Goal: Task Accomplishment & Management: Use online tool/utility

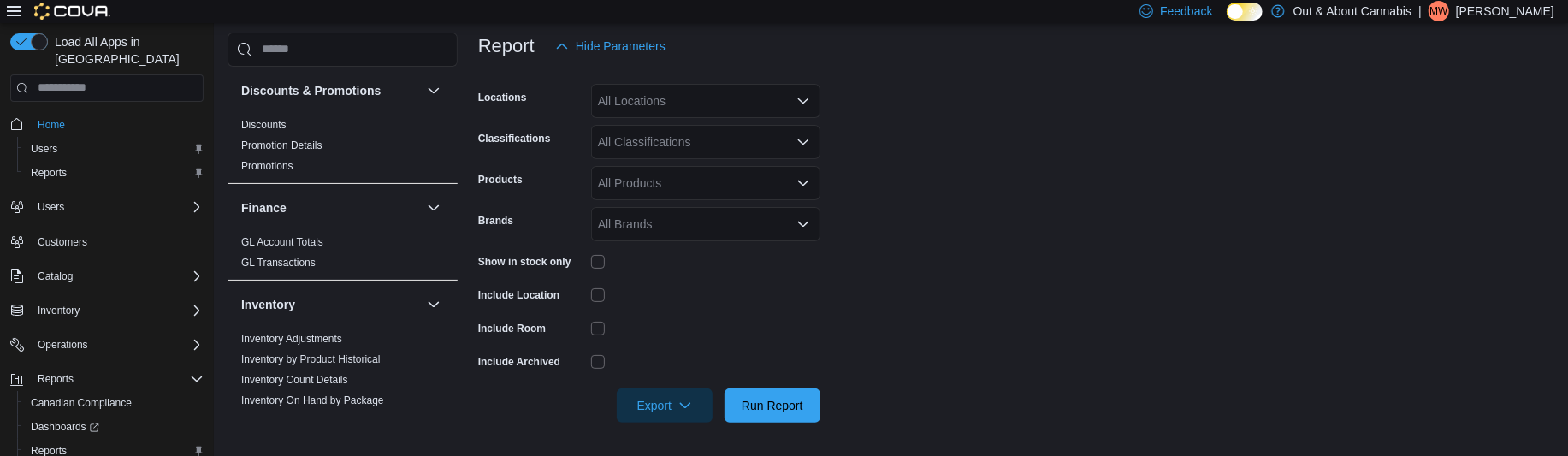
scroll to position [1082, 0]
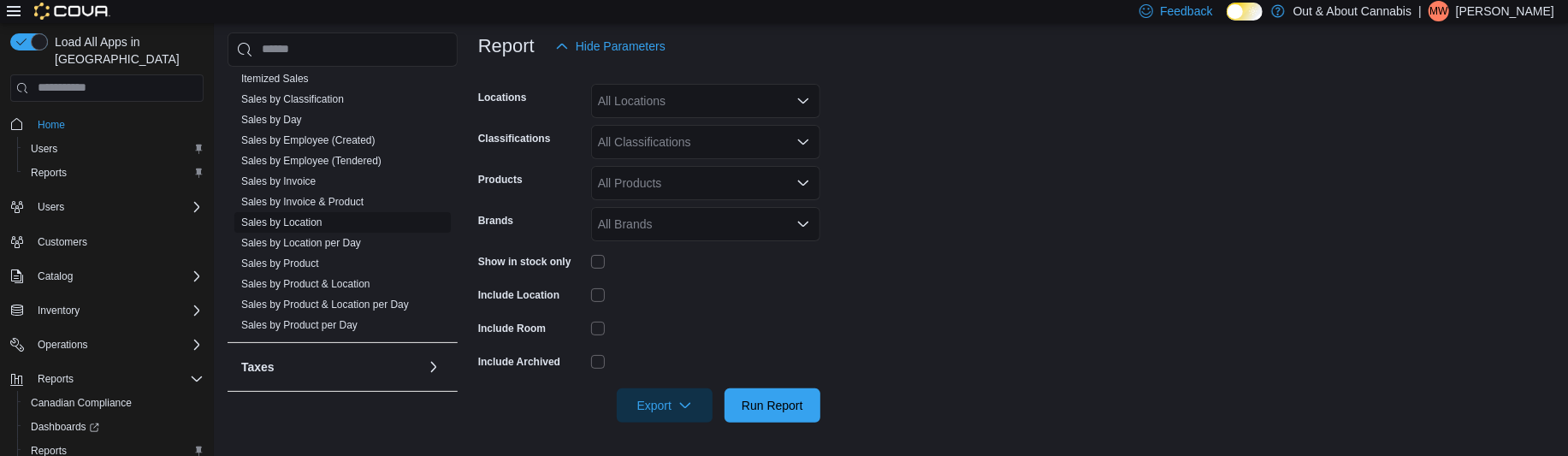
click at [298, 220] on link "Sales by Location" at bounding box center [281, 222] width 82 height 12
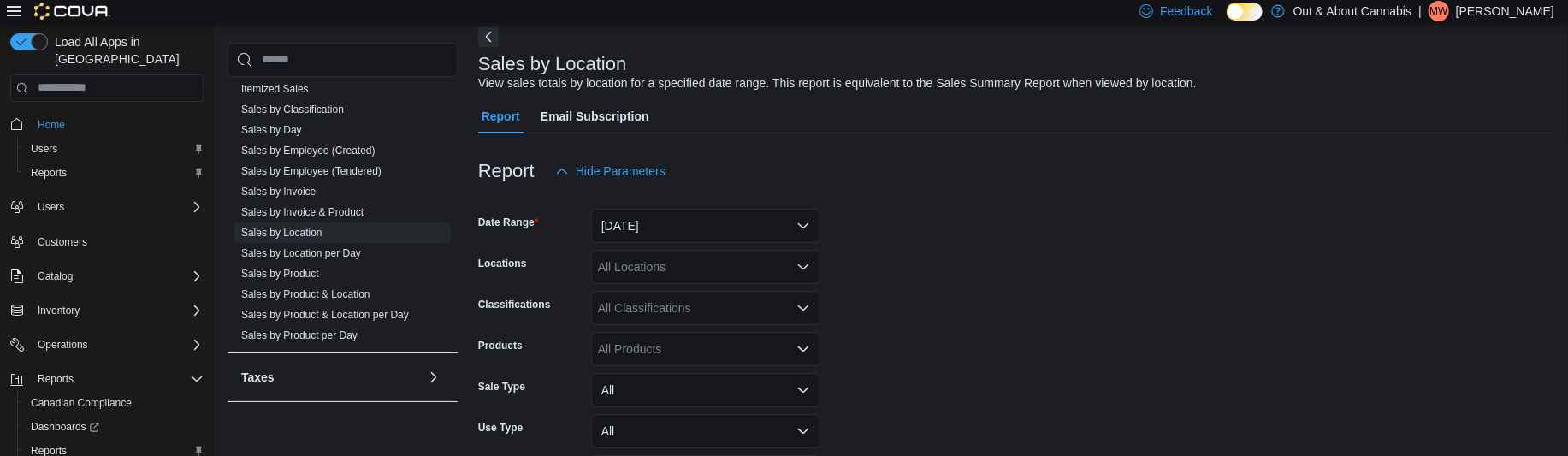
scroll to position [141, 0]
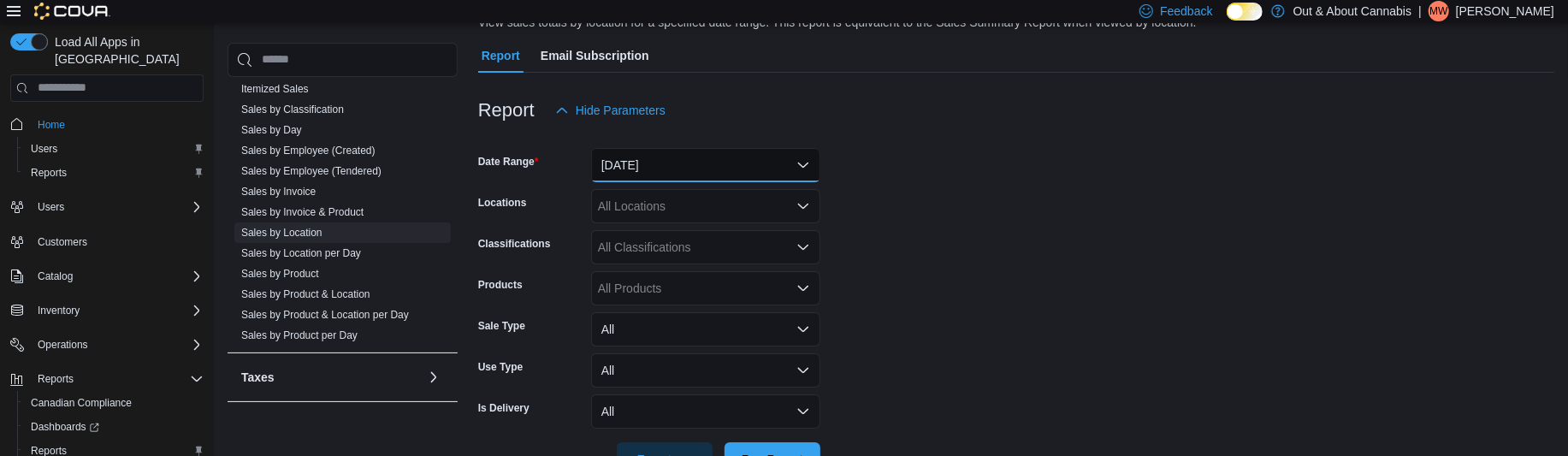
click at [677, 165] on button "[DATE]" at bounding box center [705, 165] width 230 height 34
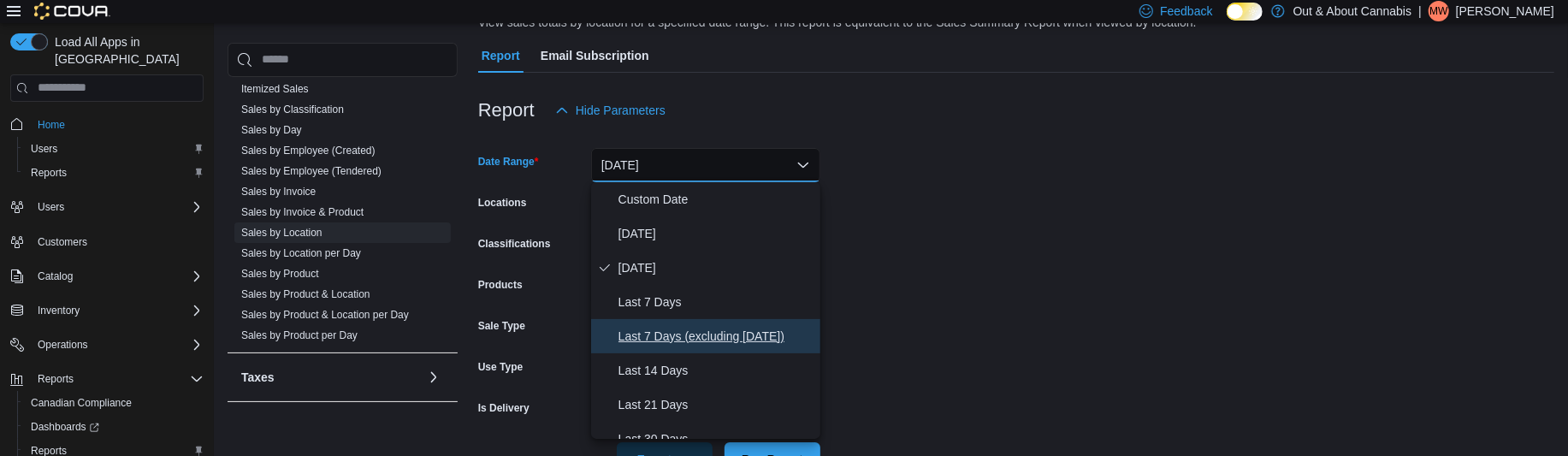
click at [689, 328] on span "Last 7 Days (excluding [DATE])" at bounding box center [716, 337] width 195 height 21
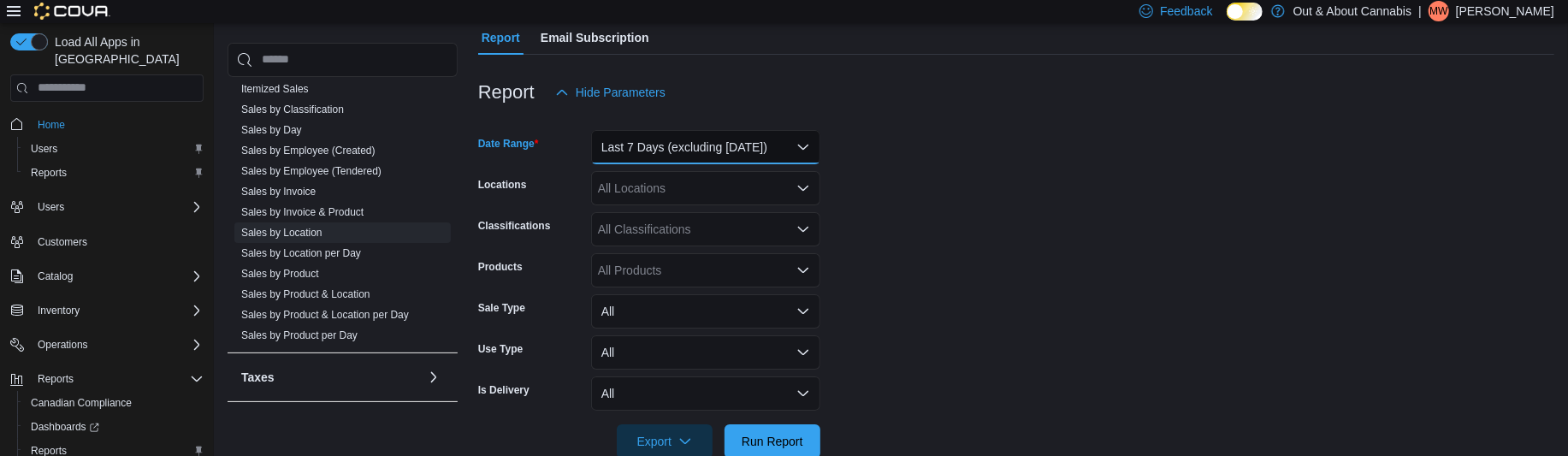
scroll to position [193, 0]
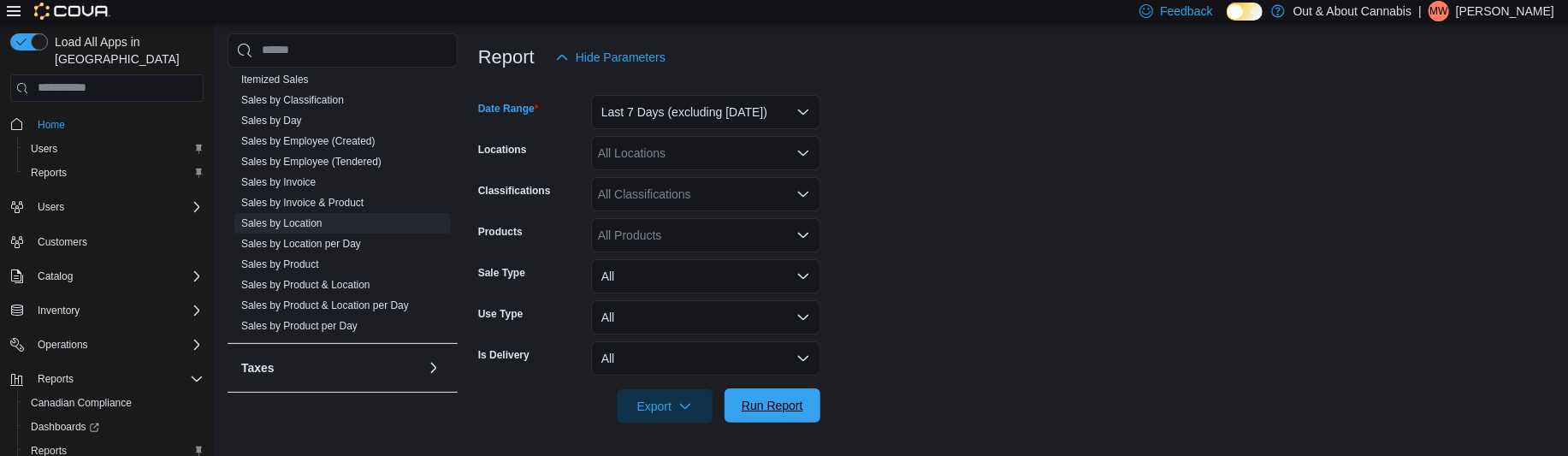
drag, startPoint x: 776, startPoint y: 406, endPoint x: 799, endPoint y: 390, distance: 28.0
click at [776, 405] on span "Run Report" at bounding box center [773, 405] width 62 height 17
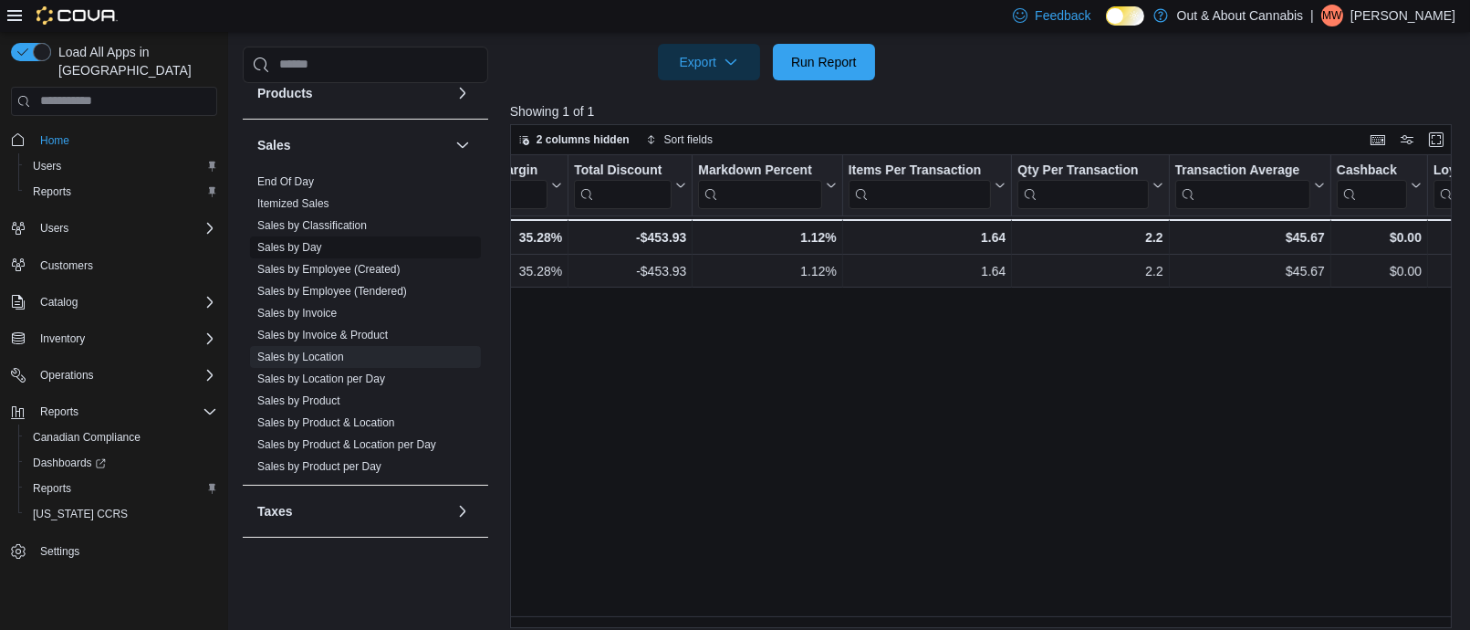
scroll to position [597, 0]
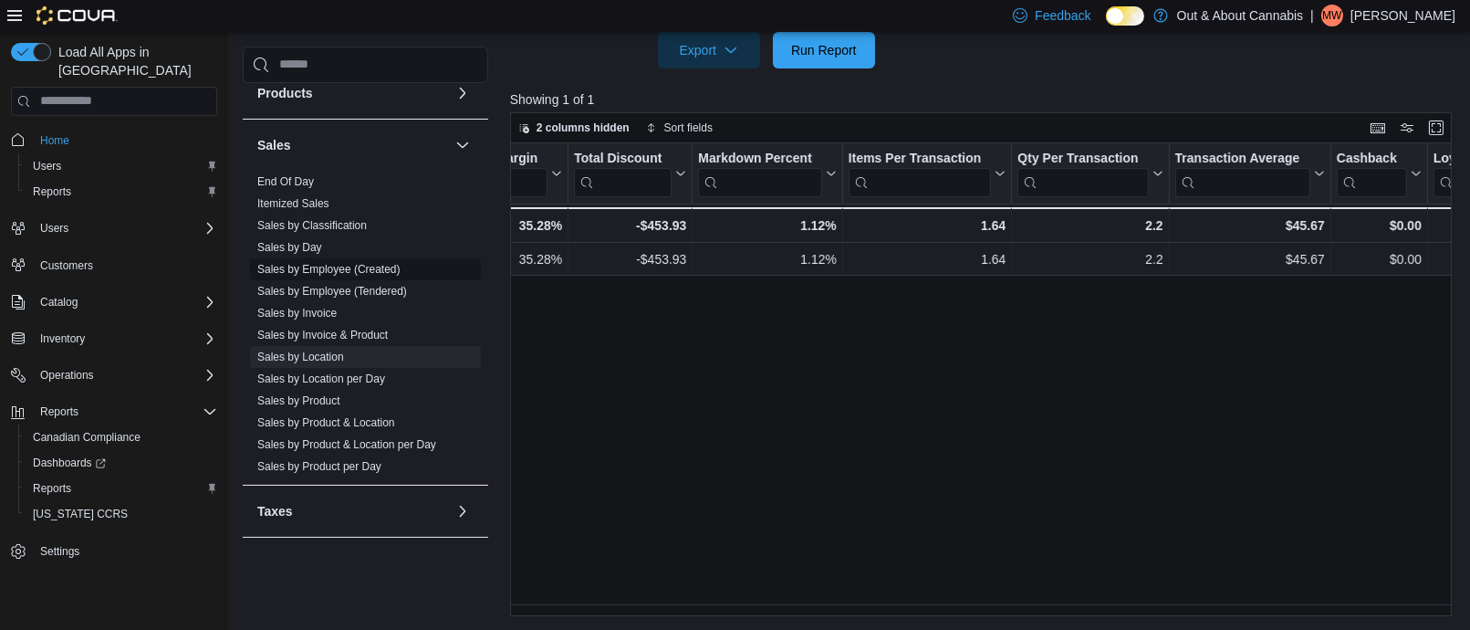
click at [383, 264] on link "Sales by Employee (Created)" at bounding box center [328, 268] width 143 height 13
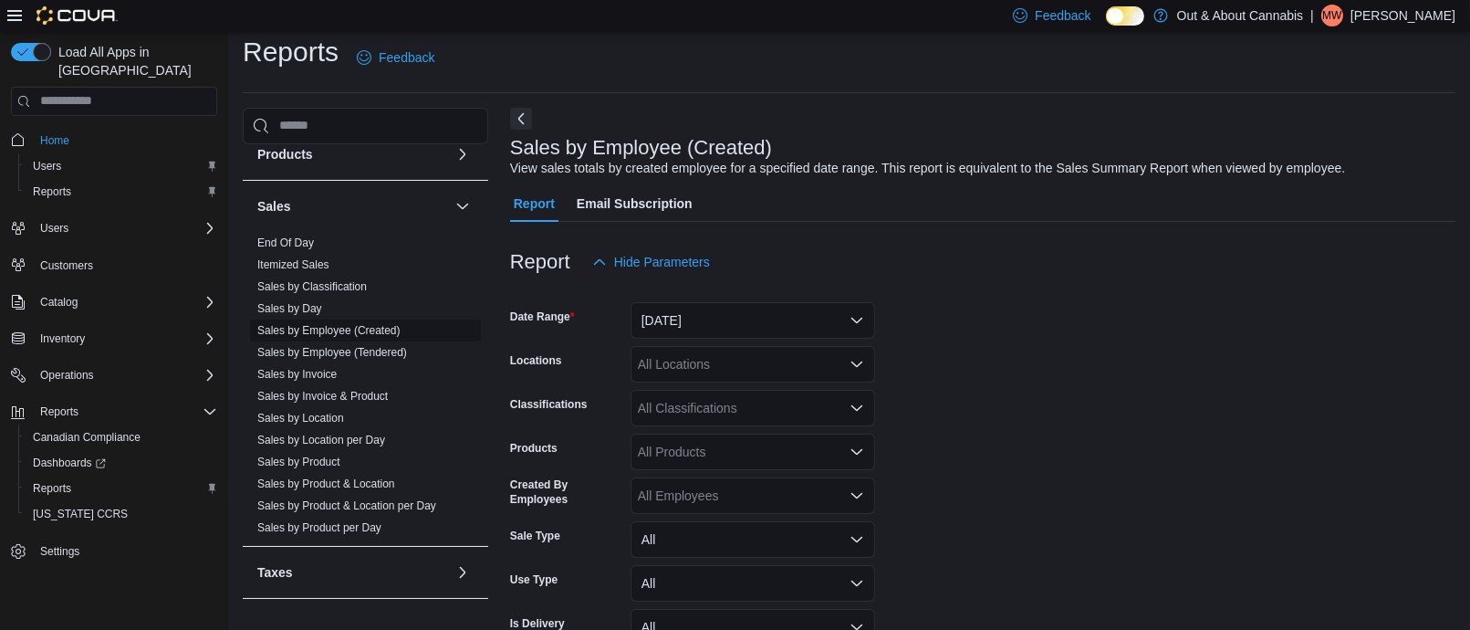
scroll to position [41, 0]
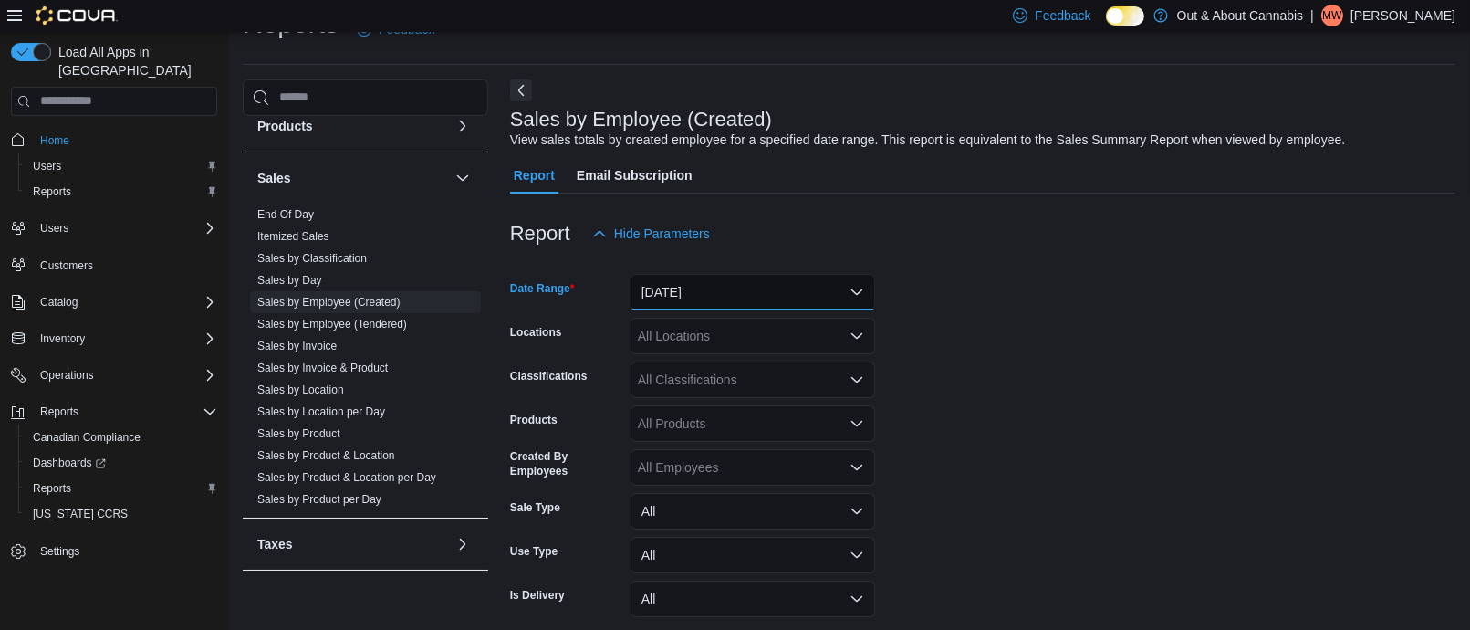
click at [747, 301] on button "[DATE]" at bounding box center [752, 292] width 245 height 36
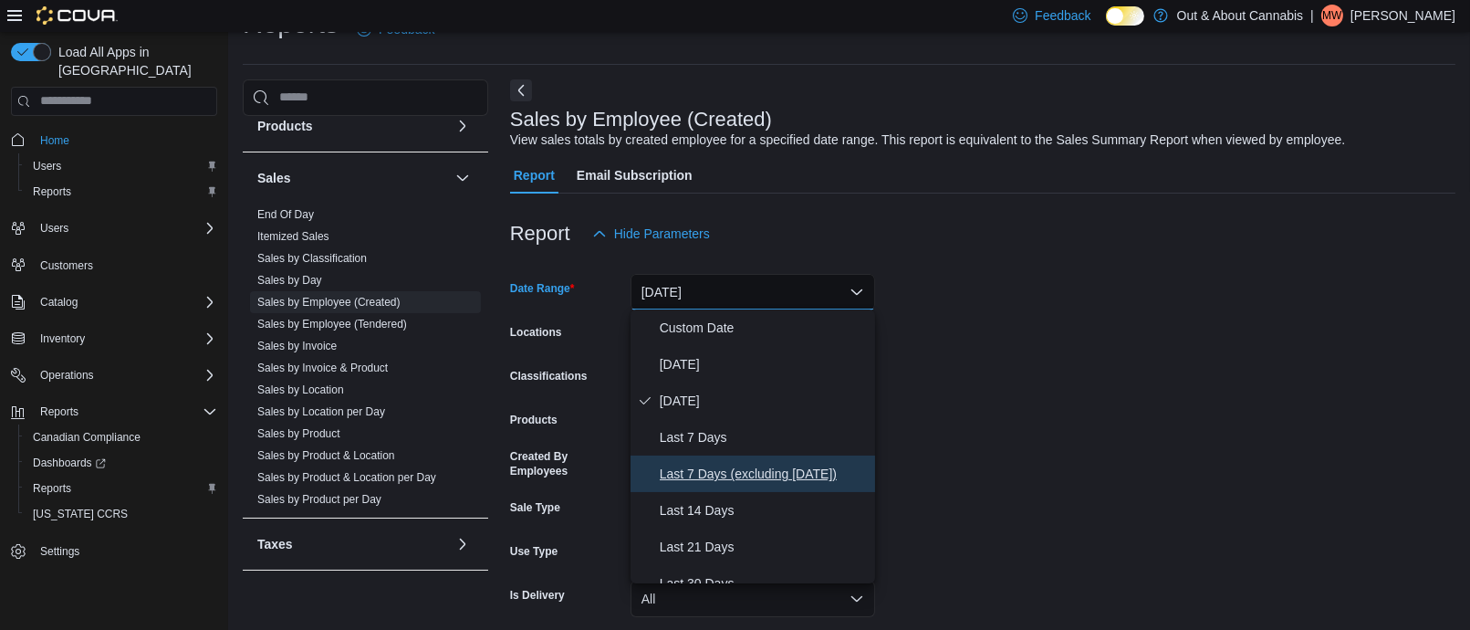
click at [747, 466] on span "Last 7 Days (excluding [DATE])" at bounding box center [764, 474] width 208 height 22
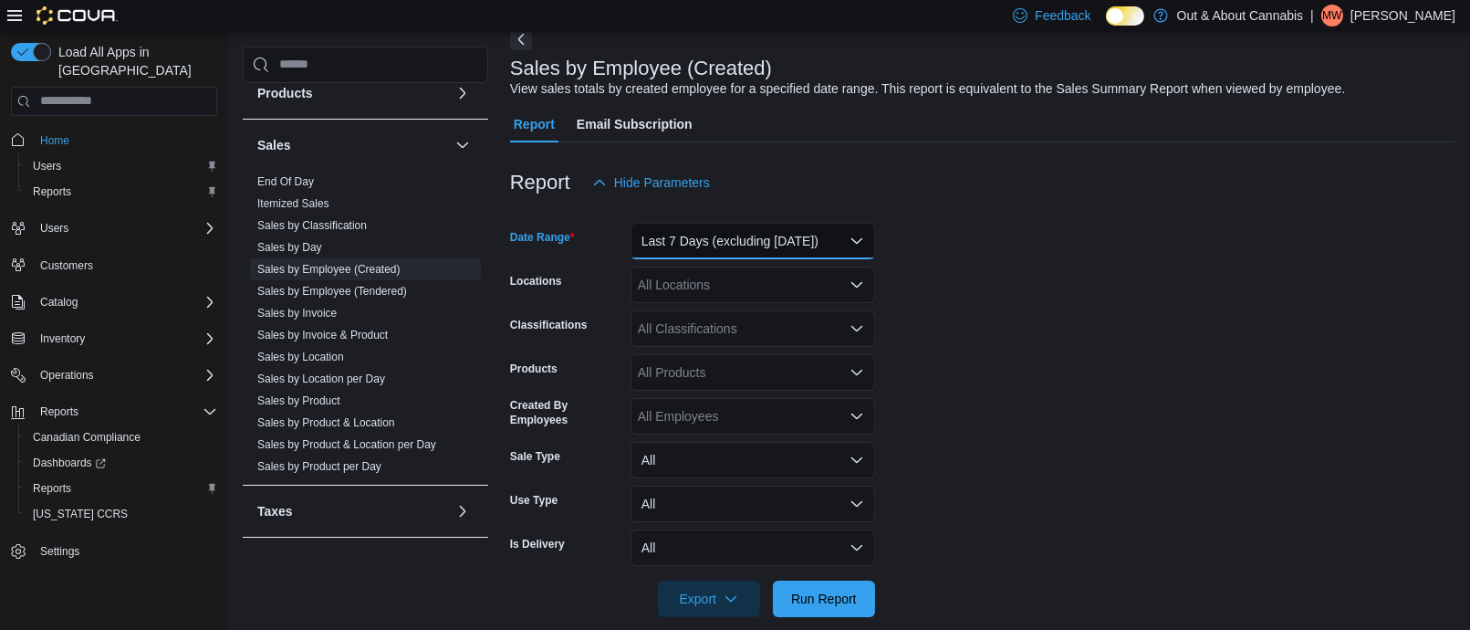
scroll to position [115, 0]
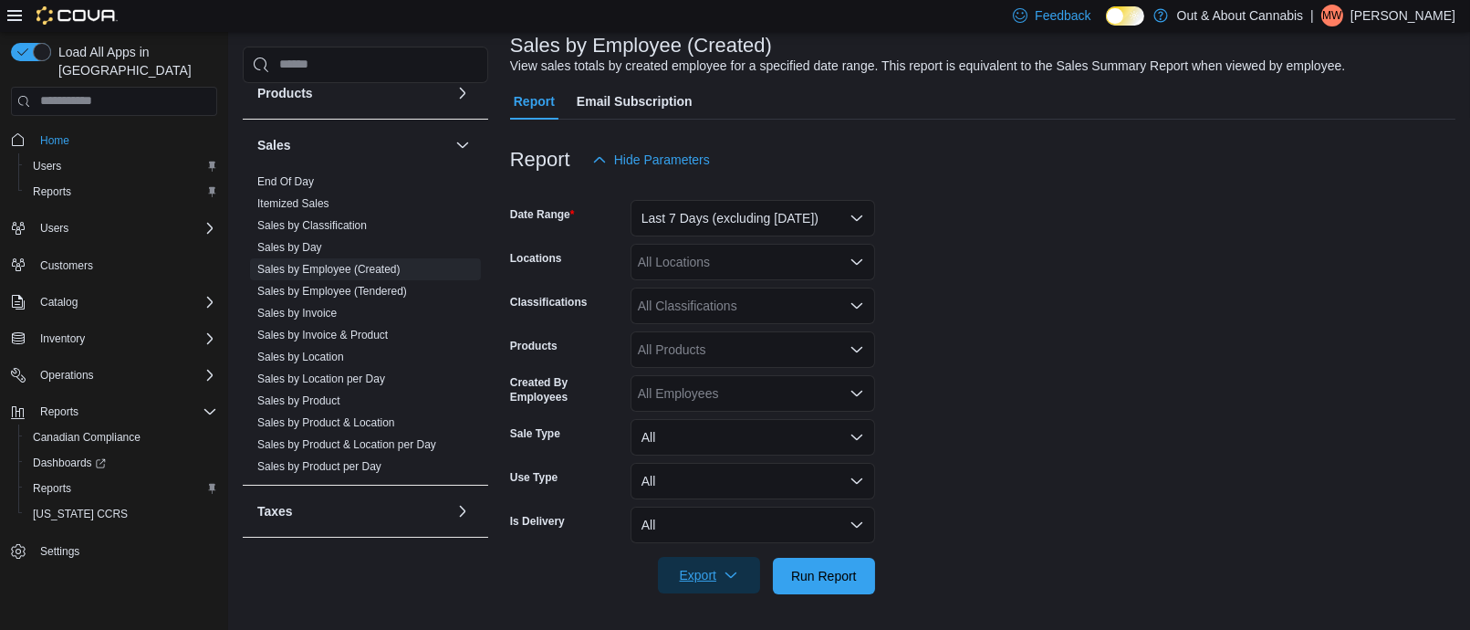
click at [722, 574] on span "Export" at bounding box center [709, 575] width 80 height 36
click at [746, 462] on span "Export to Excel" at bounding box center [710, 463] width 82 height 15
